Goal: Check status: Check status

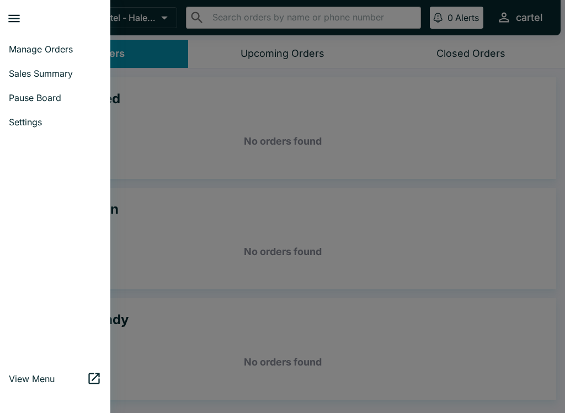
click at [33, 79] on link "Sales Summary" at bounding box center [55, 73] width 110 height 24
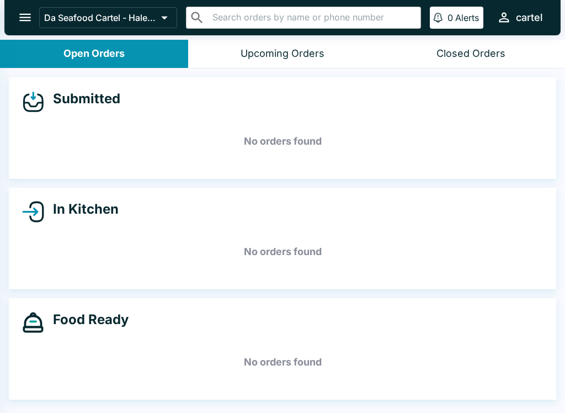
select select "03:00"
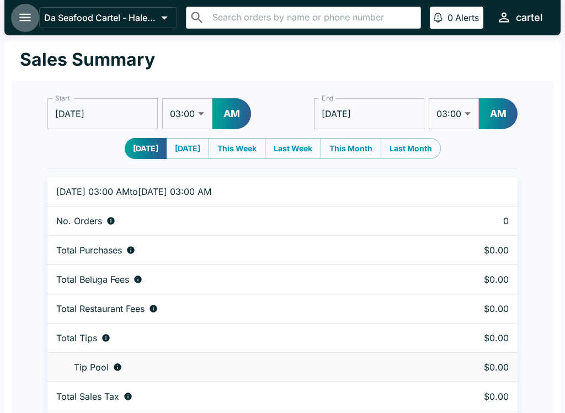
click at [17, 16] on button "open drawer" at bounding box center [25, 17] width 28 height 28
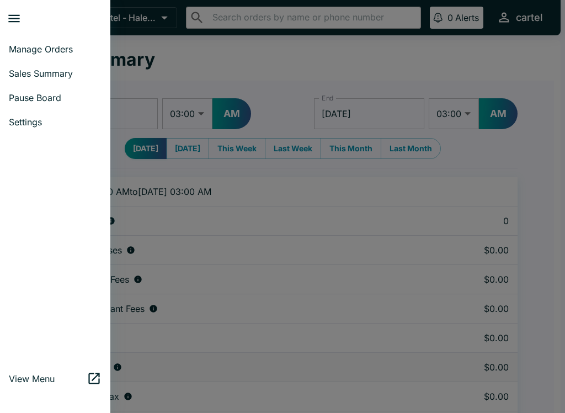
click at [19, 45] on span "Manage Orders" at bounding box center [55, 49] width 93 height 11
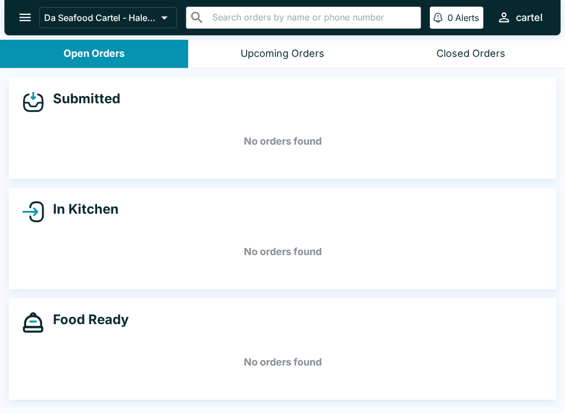
click at [100, 298] on div "Food Ready No orders found" at bounding box center [283, 349] width 548 height 102
click at [133, 189] on div "In Kitchen No orders found" at bounding box center [283, 239] width 548 height 102
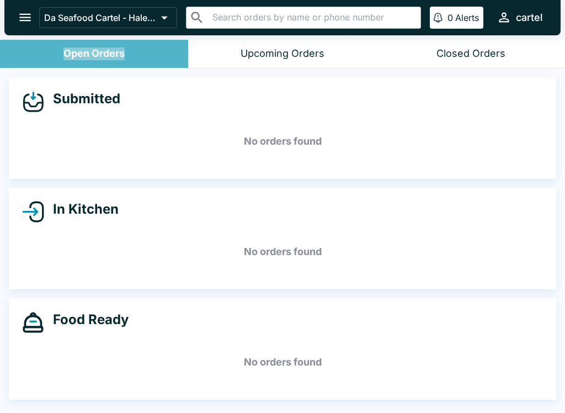
scroll to position [2, 0]
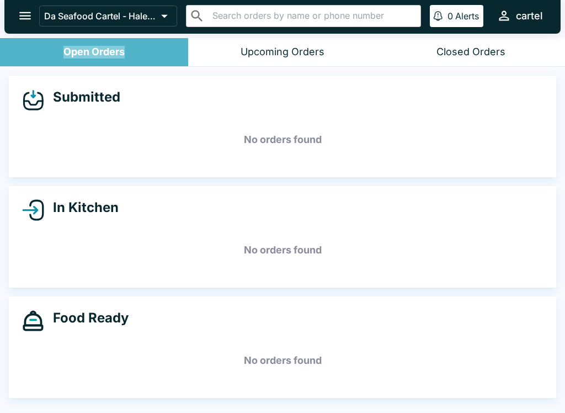
click at [229, 247] on h5 "No orders found" at bounding box center [282, 250] width 521 height 40
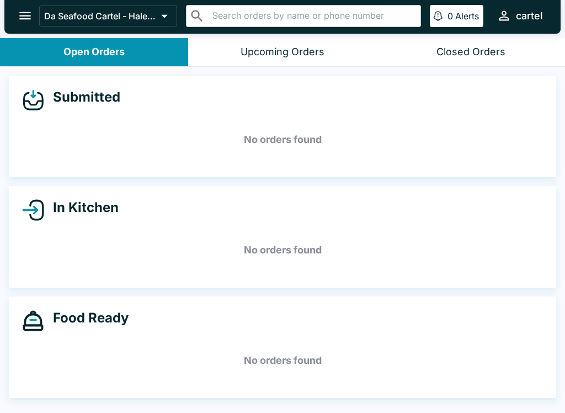
scroll to position [0, 0]
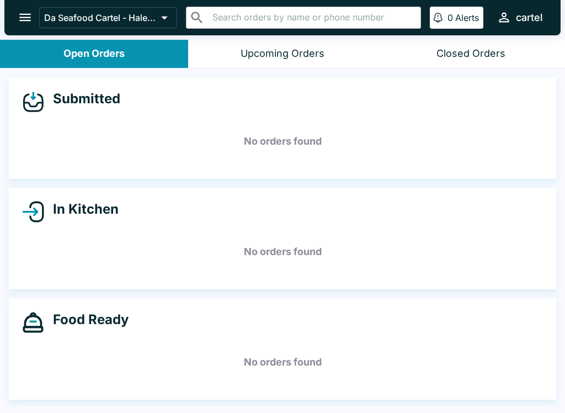
click at [52, 388] on div "Food Ready No orders found" at bounding box center [283, 349] width 548 height 102
